Goal: Use online tool/utility: Utilize a website feature to perform a specific function

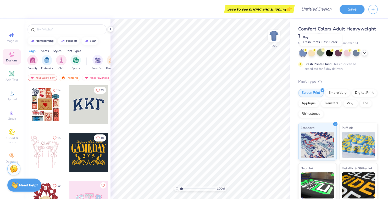
click at [321, 55] on div at bounding box center [320, 52] width 7 height 7
click at [82, 32] on div at bounding box center [66, 29] width 79 height 10
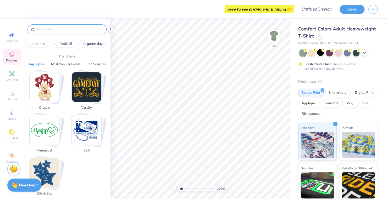
click at [77, 27] on input "text" at bounding box center [69, 29] width 67 height 5
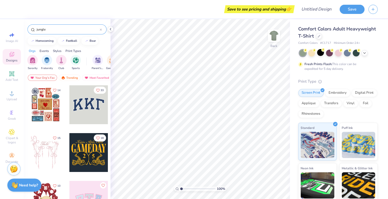
type input "jungle"
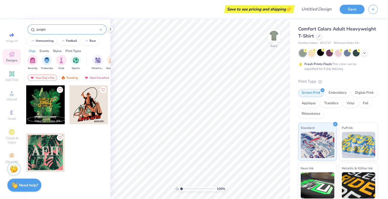
click at [49, 103] on div at bounding box center [45, 104] width 39 height 39
drag, startPoint x: 271, startPoint y: 38, endPoint x: 366, endPoint y: 198, distance: 185.3
click at [271, 38] on img at bounding box center [274, 35] width 10 height 10
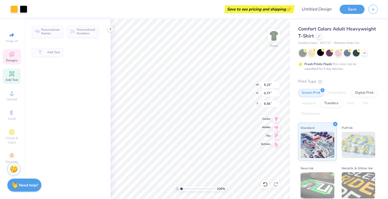
type input "5.23"
type input "0.77"
type input "9.36"
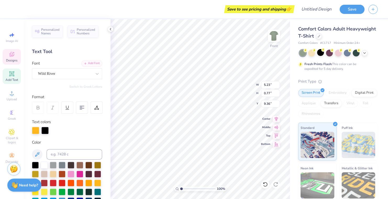
scroll to position [4, 1]
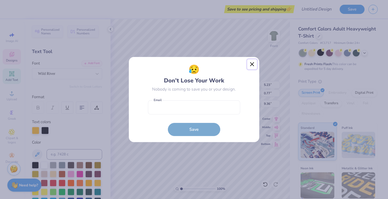
click at [252, 63] on button "Close" at bounding box center [252, 64] width 10 height 10
click at [252, 64] on div "😥 Don’t Lose Your Work Nobody is coming to save you or your design. Email is a …" at bounding box center [194, 99] width 388 height 199
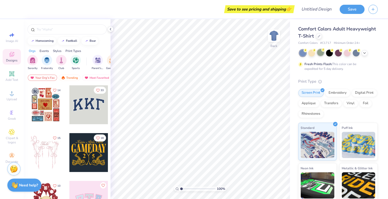
click at [321, 51] on div at bounding box center [320, 52] width 7 height 7
click at [57, 31] on input "text" at bounding box center [69, 29] width 67 height 5
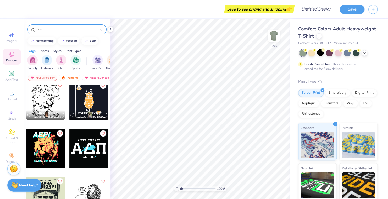
scroll to position [242, 0]
type input "lion"
click at [85, 100] on div at bounding box center [88, 100] width 39 height 39
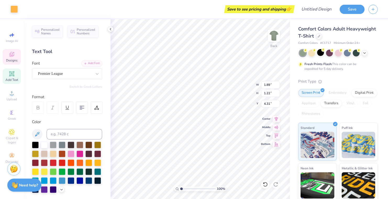
type input "1.89"
type input "1.22"
type input "4.31"
type input "2.16"
type input "3.38"
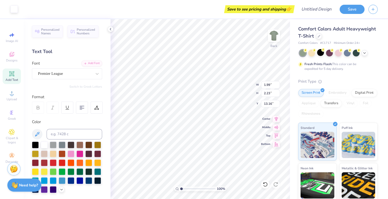
type input "2.23"
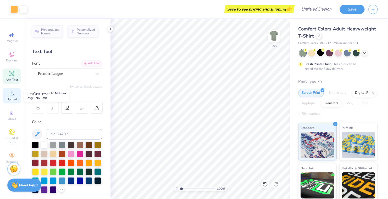
click at [14, 93] on icon at bounding box center [12, 93] width 6 height 6
click at [7, 134] on div "Clipart & logos" at bounding box center [12, 136] width 18 height 20
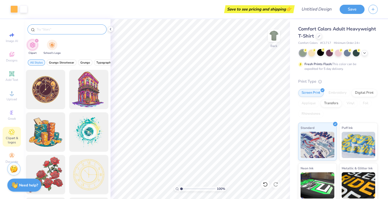
click at [41, 28] on input "text" at bounding box center [69, 29] width 67 height 5
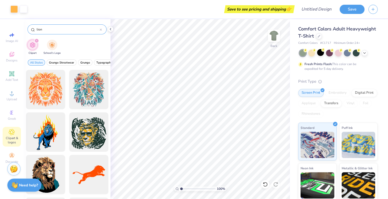
click at [37, 29] on input "lion" at bounding box center [68, 29] width 64 height 5
click at [49, 30] on input "lion" at bounding box center [68, 29] width 64 height 5
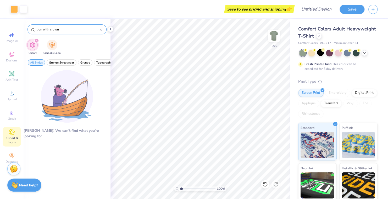
drag, startPoint x: 61, startPoint y: 27, endPoint x: 34, endPoint y: 26, distance: 27.3
click at [34, 26] on div "lion with crown" at bounding box center [66, 29] width 79 height 10
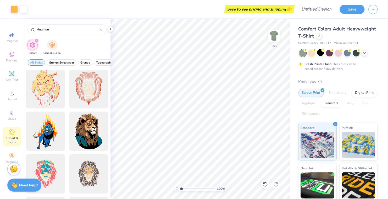
scroll to position [0, 0]
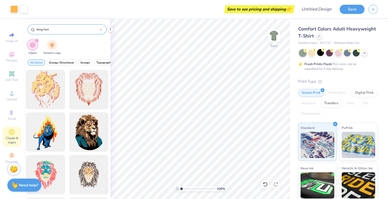
click at [44, 30] on input "king lion" at bounding box center [68, 29] width 64 height 5
click at [42, 30] on input "king lion" at bounding box center [68, 29] width 64 height 5
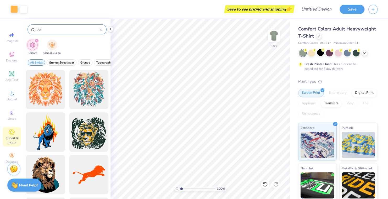
type input "lion"
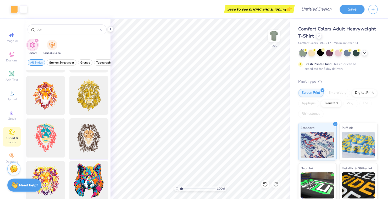
scroll to position [283, 0]
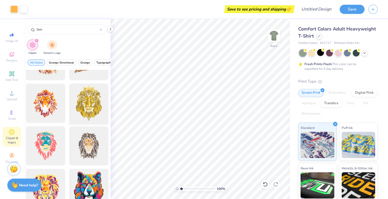
click at [89, 102] on div at bounding box center [88, 102] width 43 height 43
click at [87, 106] on div at bounding box center [88, 102] width 43 height 43
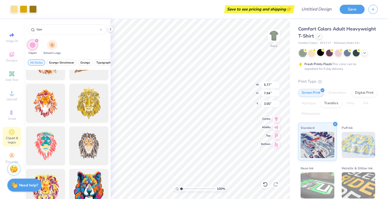
type input "5.77"
type input "7.94"
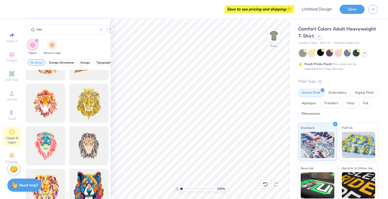
scroll to position [329, 0]
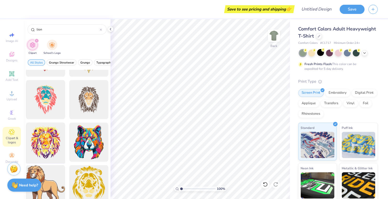
click at [45, 136] on div at bounding box center [45, 141] width 43 height 43
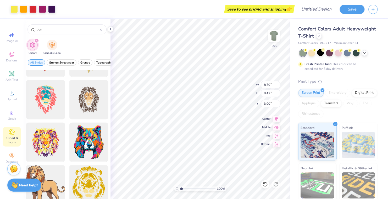
type input "8.70"
type input "9.42"
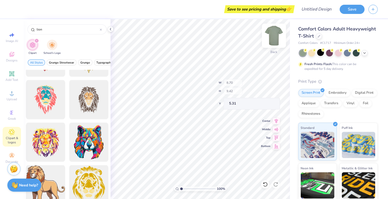
type input "5.31"
click at [276, 37] on img at bounding box center [273, 35] width 21 height 21
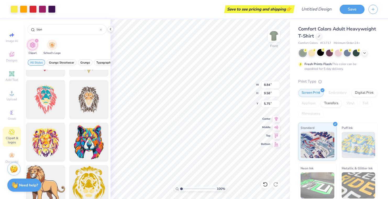
type input "5.75"
click at [72, 27] on input "lion" at bounding box center [68, 29] width 64 height 5
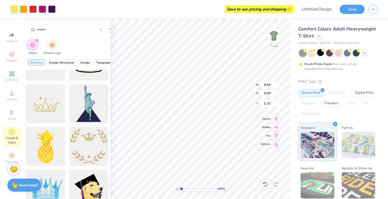
scroll to position [112, 0]
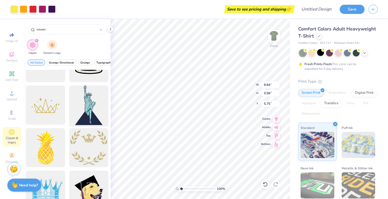
type input "crown"
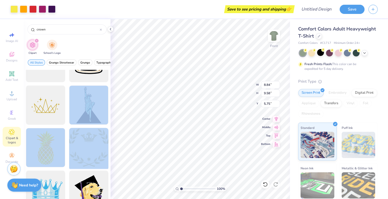
drag, startPoint x: 100, startPoint y: 118, endPoint x: 99, endPoint y: 134, distance: 15.5
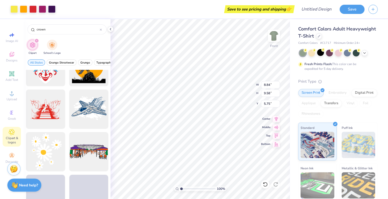
scroll to position [845, 0]
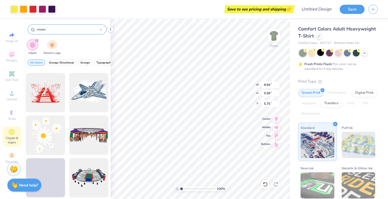
click at [60, 27] on input "crown" at bounding box center [68, 29] width 64 height 5
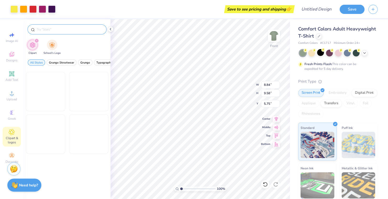
scroll to position [550, 0]
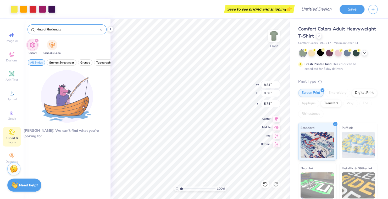
drag, startPoint x: 70, startPoint y: 33, endPoint x: 33, endPoint y: 27, distance: 38.1
click at [33, 27] on div "king of the jungle" at bounding box center [66, 29] width 79 height 10
drag, startPoint x: 33, startPoint y: 27, endPoint x: 60, endPoint y: 29, distance: 27.6
click at [60, 29] on input "king of the jungle" at bounding box center [68, 29] width 64 height 5
click at [66, 28] on input "king of the jungle" at bounding box center [68, 29] width 64 height 5
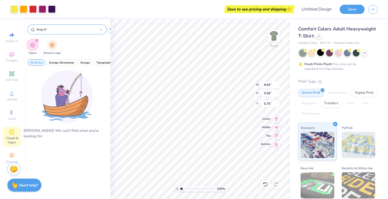
type input "king"
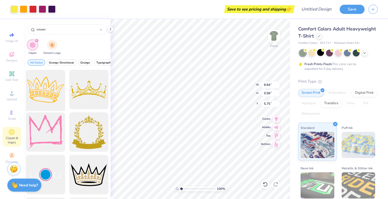
type input "crown"
click at [49, 90] on div at bounding box center [45, 89] width 43 height 43
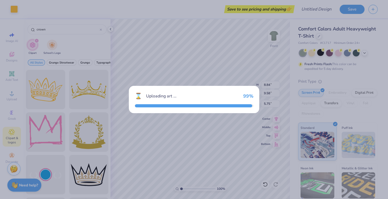
type input "14.53"
type input "10.23"
type input "3.00"
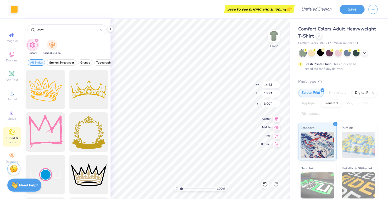
type input "4.17"
type input "2.93"
click at [79, 88] on div at bounding box center [88, 89] width 43 height 43
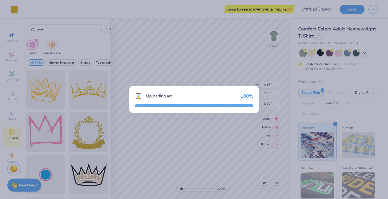
type input "14.53"
type input "7.35"
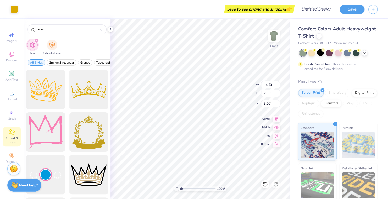
type input "4.36"
type input "2.20"
type input "3.37"
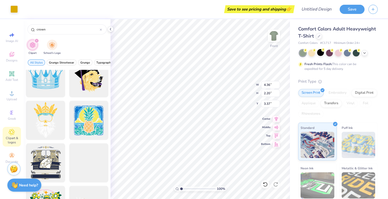
scroll to position [224, 0]
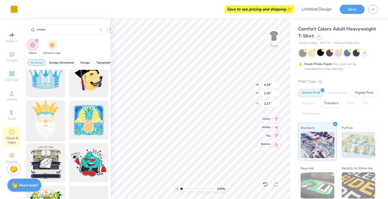
click at [44, 123] on div at bounding box center [45, 119] width 43 height 43
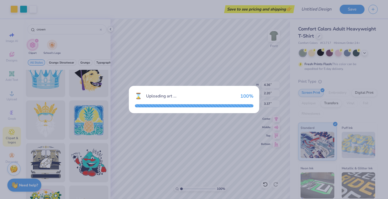
type input "11.76"
type input "18.00"
type input "3.00"
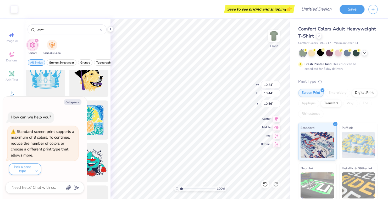
type textarea "x"
type input "14.98"
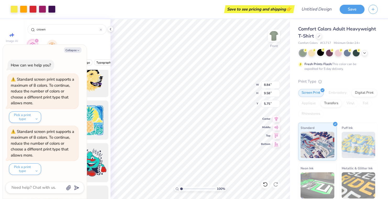
type textarea "x"
type input "16.73"
type textarea "x"
type input "8.40"
type input "4.43"
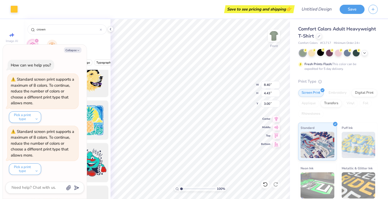
type textarea "x"
type input "11.76"
type input "6.20"
type textarea "x"
type input "6.38"
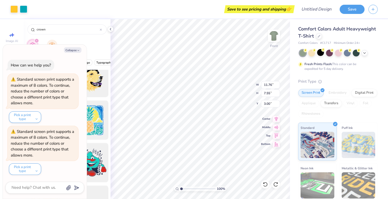
type input "4.10"
type textarea "x"
type input "6.57"
type textarea "x"
type input "6.47"
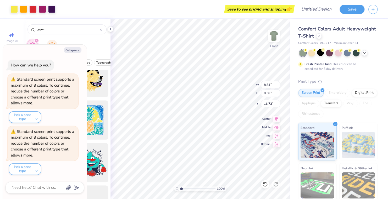
type textarea "x"
type input "11.10"
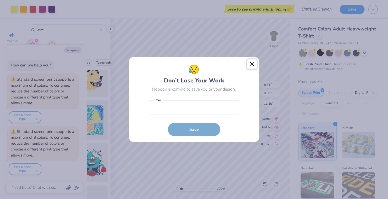
click at [252, 64] on button "Close" at bounding box center [252, 64] width 10 height 10
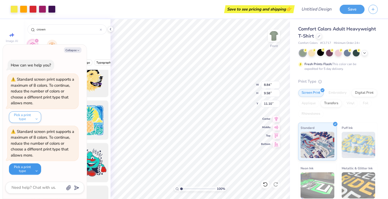
click at [33, 169] on button "Pick a print type" at bounding box center [25, 169] width 32 height 12
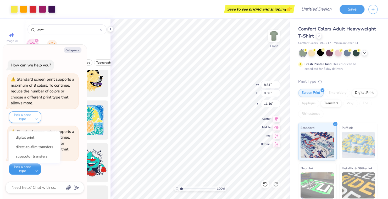
click at [33, 169] on button "Pick a print type" at bounding box center [25, 169] width 32 height 12
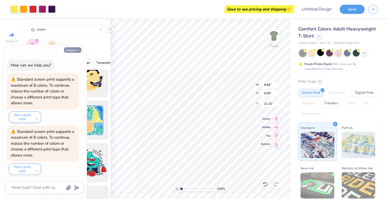
click at [76, 52] on button "Collapse" at bounding box center [73, 49] width 18 height 5
type textarea "x"
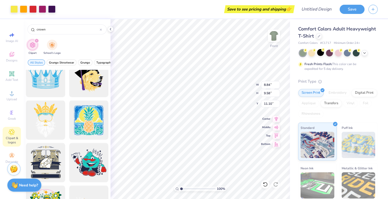
type input "8.84"
type input "9.58"
type input "10.02"
type input "6.38"
type input "3.36"
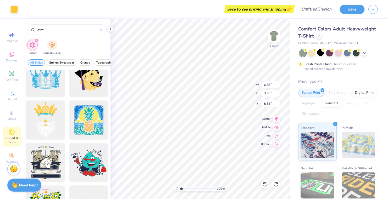
type input "6.47"
click at [230, 141] on li "Group" at bounding box center [221, 141] width 41 height 10
type input "8.49"
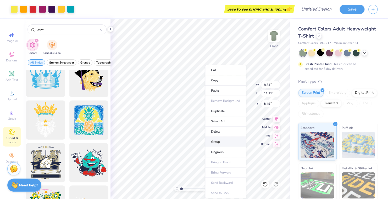
click at [225, 141] on li "Group" at bounding box center [225, 141] width 41 height 10
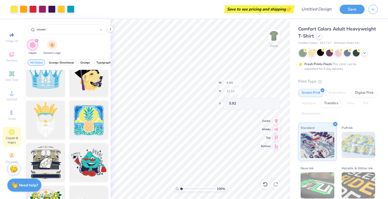
type input "5.92"
click at [52, 10] on div at bounding box center [51, 8] width 7 height 7
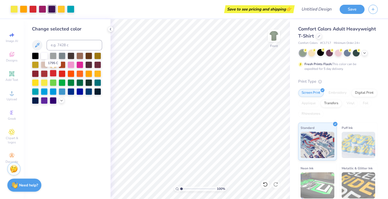
click at [56, 73] on div at bounding box center [53, 73] width 7 height 7
click at [89, 56] on div at bounding box center [88, 55] width 7 height 7
click at [41, 10] on div at bounding box center [42, 8] width 7 height 7
click at [73, 75] on div at bounding box center [71, 73] width 7 height 7
click at [90, 73] on div at bounding box center [88, 73] width 7 height 7
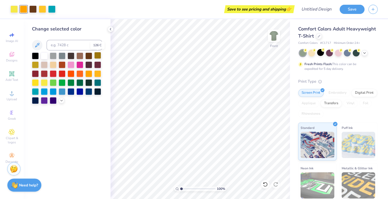
click at [97, 56] on div at bounding box center [97, 55] width 7 height 7
click at [53, 65] on div at bounding box center [53, 64] width 7 height 7
click at [62, 99] on icon at bounding box center [61, 100] width 4 height 4
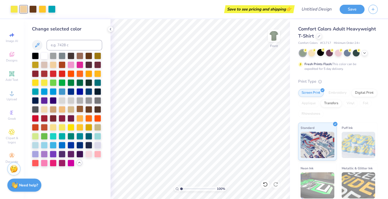
click at [82, 109] on div at bounding box center [79, 108] width 7 height 7
click at [80, 119] on div at bounding box center [79, 117] width 7 height 7
click at [89, 126] on div at bounding box center [88, 126] width 7 height 7
click at [97, 125] on div at bounding box center [97, 126] width 7 height 7
click at [54, 110] on div at bounding box center [53, 108] width 7 height 7
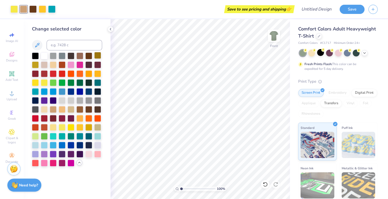
click at [98, 56] on div at bounding box center [97, 55] width 7 height 7
click at [78, 55] on div at bounding box center [79, 55] width 7 height 7
click at [54, 109] on div at bounding box center [53, 108] width 7 height 7
click at [91, 74] on div at bounding box center [88, 73] width 7 height 7
click at [32, 9] on div at bounding box center [32, 8] width 7 height 7
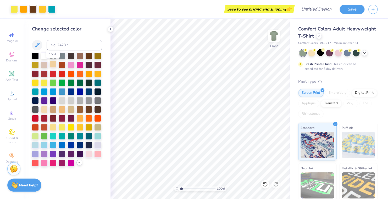
click at [54, 63] on div at bounding box center [53, 64] width 7 height 7
click at [88, 109] on div at bounding box center [88, 108] width 7 height 7
click at [80, 109] on div at bounding box center [79, 108] width 7 height 7
click at [16, 10] on div at bounding box center [13, 8] width 7 height 7
click at [52, 63] on div at bounding box center [53, 64] width 7 height 7
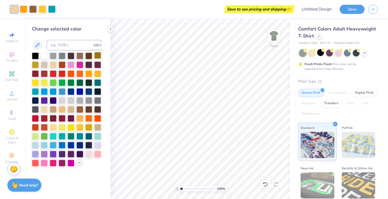
click at [97, 54] on div at bounding box center [97, 55] width 7 height 7
click at [63, 162] on div at bounding box center [62, 162] width 7 height 7
click at [70, 65] on div at bounding box center [71, 64] width 7 height 7
click at [98, 155] on div at bounding box center [97, 153] width 7 height 7
click at [63, 161] on div at bounding box center [62, 162] width 7 height 7
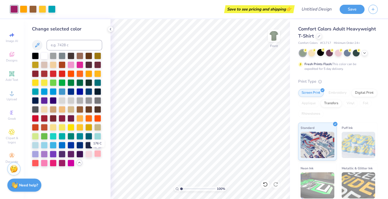
click at [95, 153] on div at bounding box center [97, 153] width 7 height 7
click at [38, 47] on icon at bounding box center [37, 45] width 6 height 6
click at [37, 46] on icon at bounding box center [37, 45] width 4 height 4
click at [37, 43] on icon at bounding box center [37, 45] width 6 height 6
click at [85, 106] on div at bounding box center [88, 108] width 7 height 7
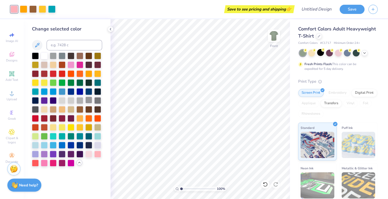
click at [86, 97] on div at bounding box center [88, 99] width 7 height 7
click at [88, 89] on div at bounding box center [88, 90] width 7 height 7
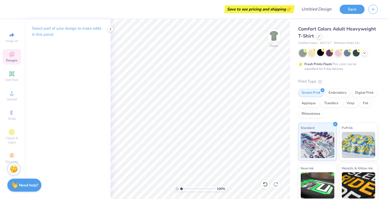
click at [8, 57] on div "Designs" at bounding box center [12, 56] width 18 height 15
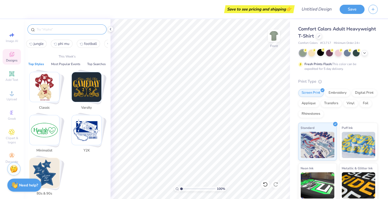
click at [57, 30] on input "text" at bounding box center [69, 29] width 67 height 5
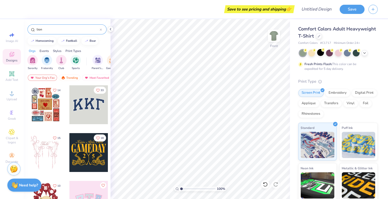
type input "lion"
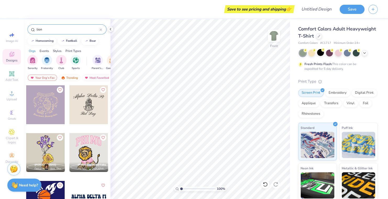
scroll to position [49, 0]
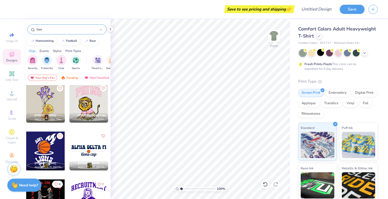
click at [83, 97] on div at bounding box center [88, 103] width 39 height 39
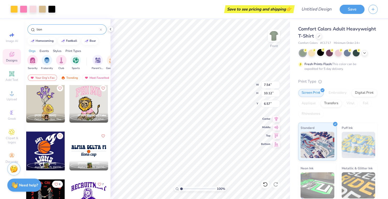
type input "6.57"
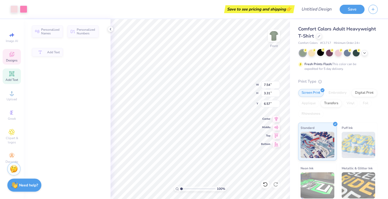
type input "3.31"
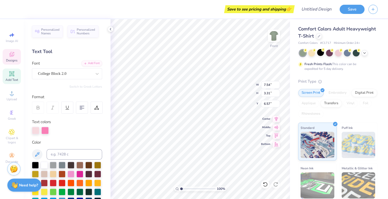
scroll to position [4, 1]
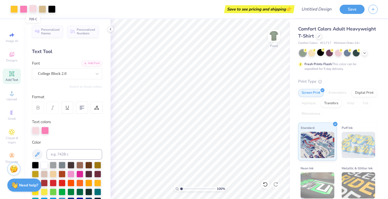
click at [32, 10] on div at bounding box center [32, 8] width 7 height 7
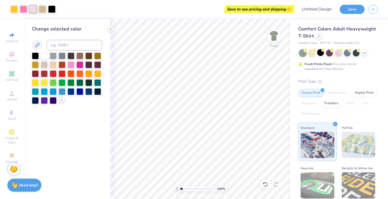
click at [61, 102] on icon at bounding box center [61, 100] width 4 height 4
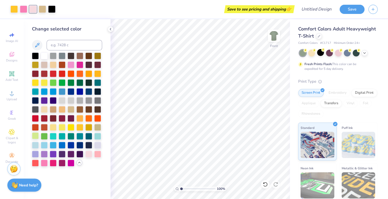
click at [35, 136] on div at bounding box center [35, 135] width 7 height 7
click at [90, 152] on div at bounding box center [88, 153] width 7 height 7
click at [42, 8] on div at bounding box center [42, 8] width 7 height 7
click at [81, 55] on div at bounding box center [79, 55] width 7 height 7
click at [56, 126] on div at bounding box center [53, 126] width 7 height 7
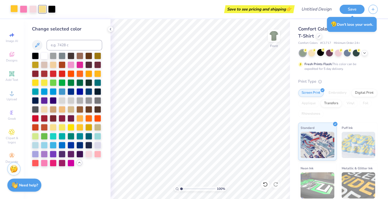
click at [14, 10] on div at bounding box center [13, 8] width 7 height 7
click at [96, 54] on div at bounding box center [97, 55] width 7 height 7
click at [12, 137] on span "Clipart & logos" at bounding box center [12, 140] width 18 height 8
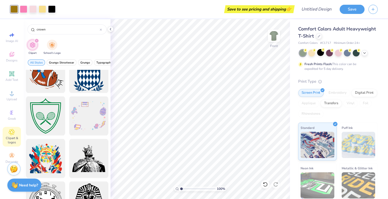
scroll to position [398, 0]
click at [43, 86] on div at bounding box center [45, 73] width 43 height 43
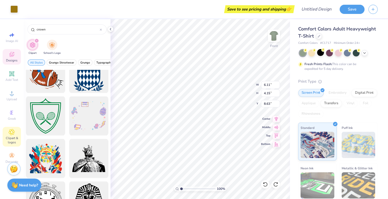
type input "9.81"
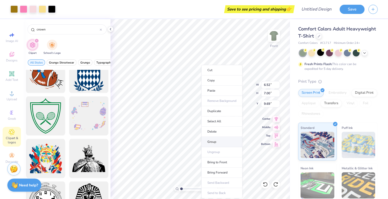
click at [218, 142] on li "Group" at bounding box center [221, 141] width 41 height 10
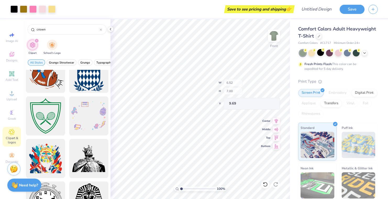
type input "8.02"
type input "1.89"
type input "1.97"
type input "12.55"
click at [340, 53] on div at bounding box center [338, 52] width 7 height 7
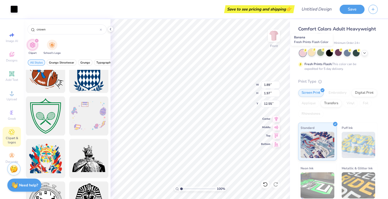
click at [313, 54] on div at bounding box center [311, 52] width 7 height 7
click at [366, 52] on icon at bounding box center [364, 52] width 4 height 4
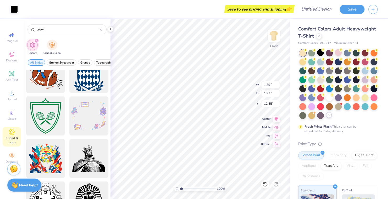
click at [324, 79] on div at bounding box center [320, 79] width 7 height 7
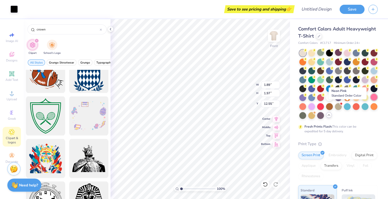
click at [371, 100] on div at bounding box center [374, 96] width 7 height 7
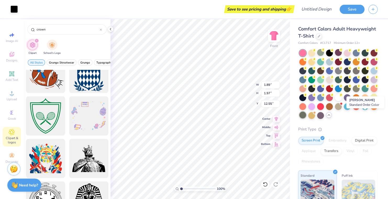
click at [306, 116] on div at bounding box center [302, 114] width 7 height 7
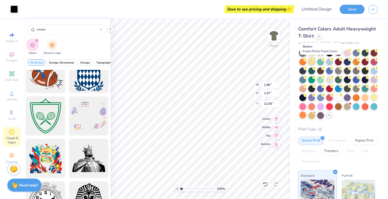
click at [315, 62] on div at bounding box center [311, 61] width 7 height 7
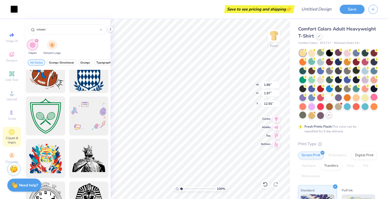
type input "6.52"
type input "7.00"
type input "8.02"
click at [42, 9] on div at bounding box center [42, 8] width 7 height 7
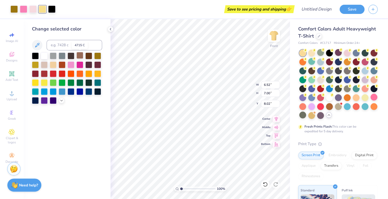
click at [81, 57] on div at bounding box center [79, 55] width 7 height 7
click at [61, 101] on icon at bounding box center [61, 100] width 4 height 4
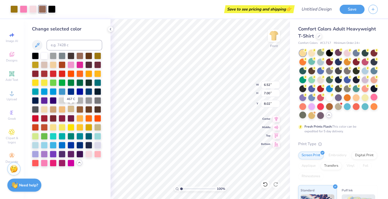
click at [69, 108] on div at bounding box center [71, 108] width 7 height 7
click at [51, 109] on div at bounding box center [53, 108] width 7 height 7
type input "7.79"
type input "8.36"
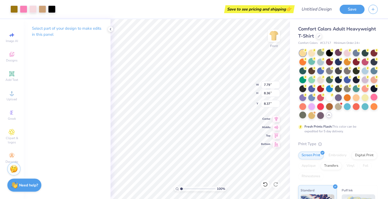
type input "8.37"
type input "7.71"
type input "7.79"
type input "8.36"
type input "8.26"
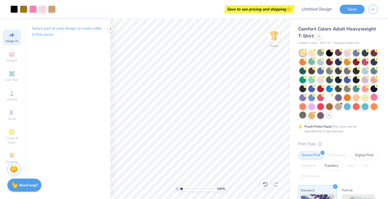
click at [13, 36] on icon at bounding box center [13, 35] width 4 height 4
select select "4"
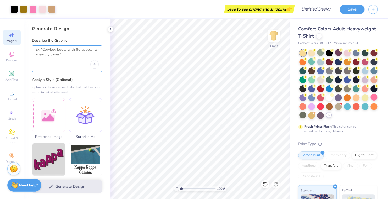
click at [66, 56] on textarea at bounding box center [66, 53] width 63 height 13
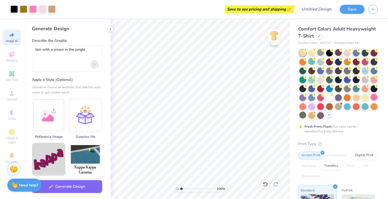
click at [97, 64] on div "Upload image" at bounding box center [94, 64] width 8 height 8
click at [92, 51] on textarea "lion with a crown in the jungle" at bounding box center [66, 53] width 63 height 13
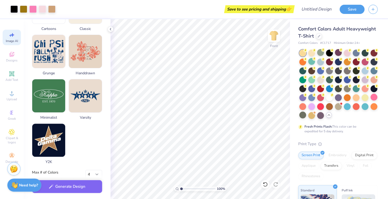
scroll to position [250, 0]
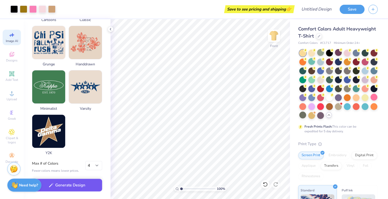
type textarea "lion with a crown in the jungle"
click at [86, 185] on button "Generate Design" at bounding box center [67, 184] width 70 height 13
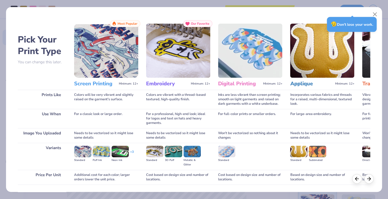
scroll to position [36, 0]
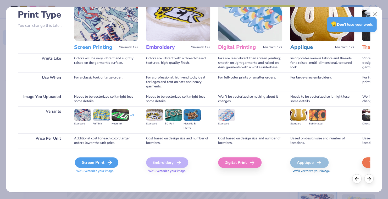
click at [92, 162] on div "Screen Print" at bounding box center [96, 162] width 43 height 10
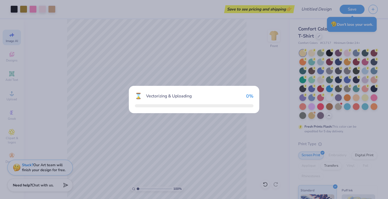
click at [110, 161] on div "⌛ Vectorizing & Uploading 0 %" at bounding box center [194, 99] width 388 height 199
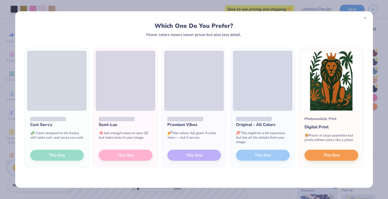
click at [365, 19] on div at bounding box center [365, 18] width 8 height 8
